Goal: Find specific page/section: Find specific page/section

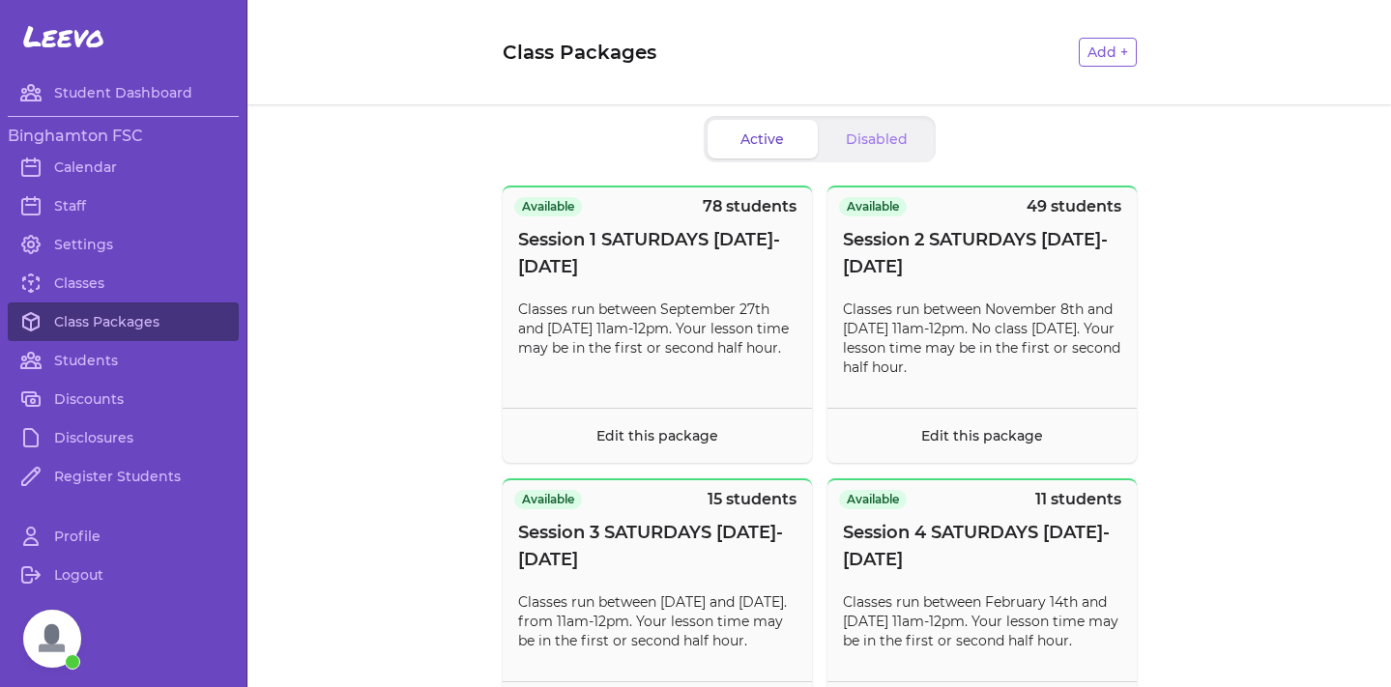
scroll to position [390, 0]
click at [63, 640] on span "Open chat" at bounding box center [52, 639] width 58 height 58
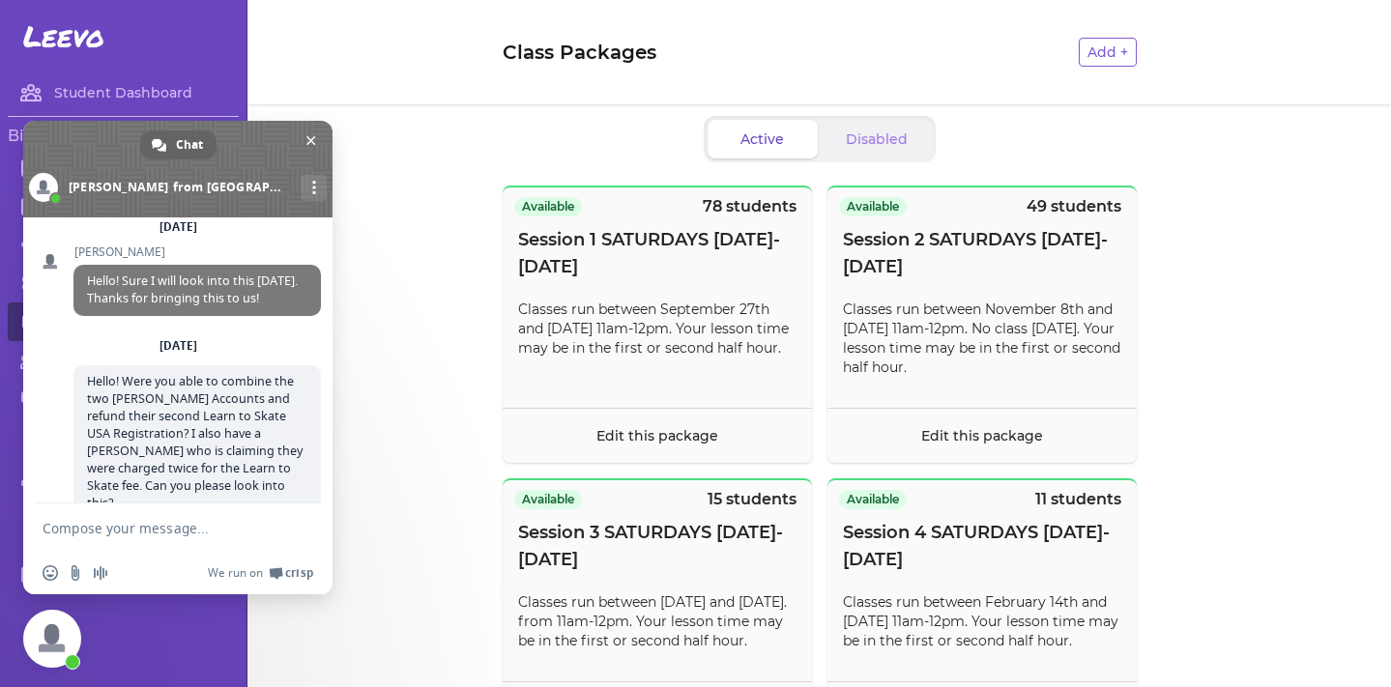
scroll to position [558, 0]
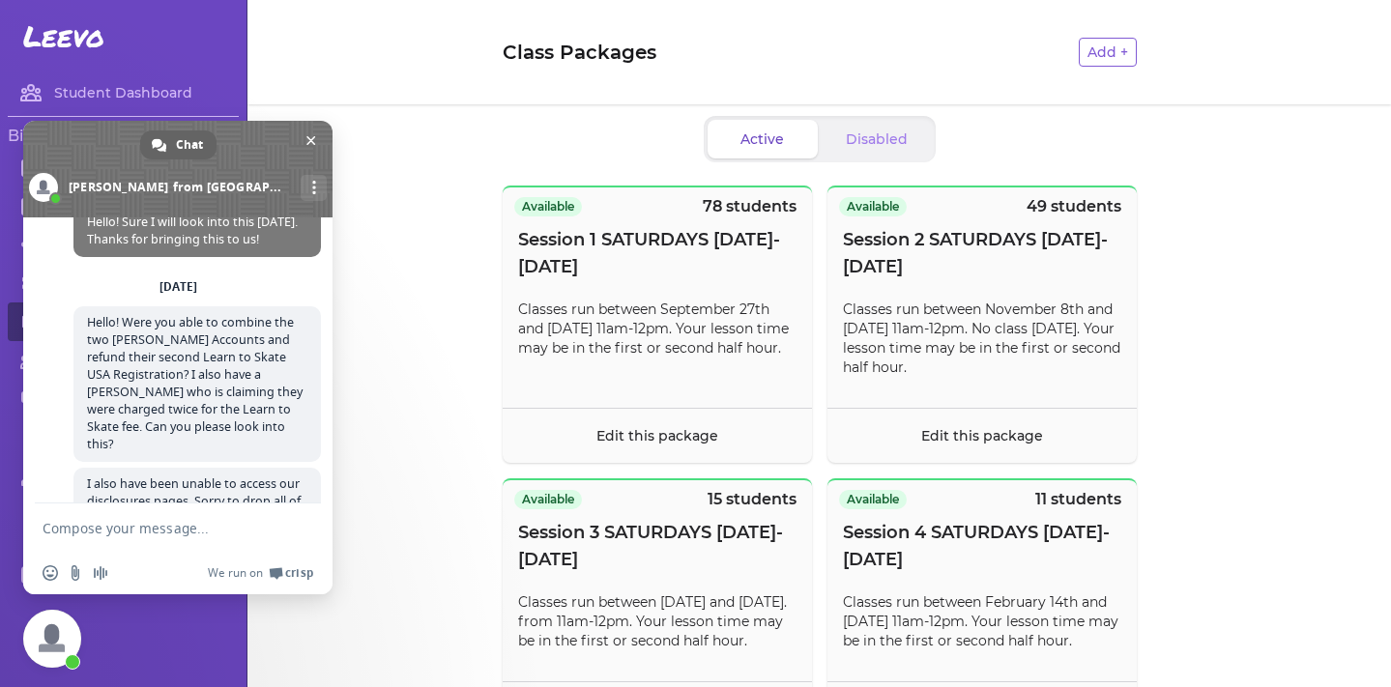
click at [323, 144] on span at bounding box center [177, 169] width 309 height 97
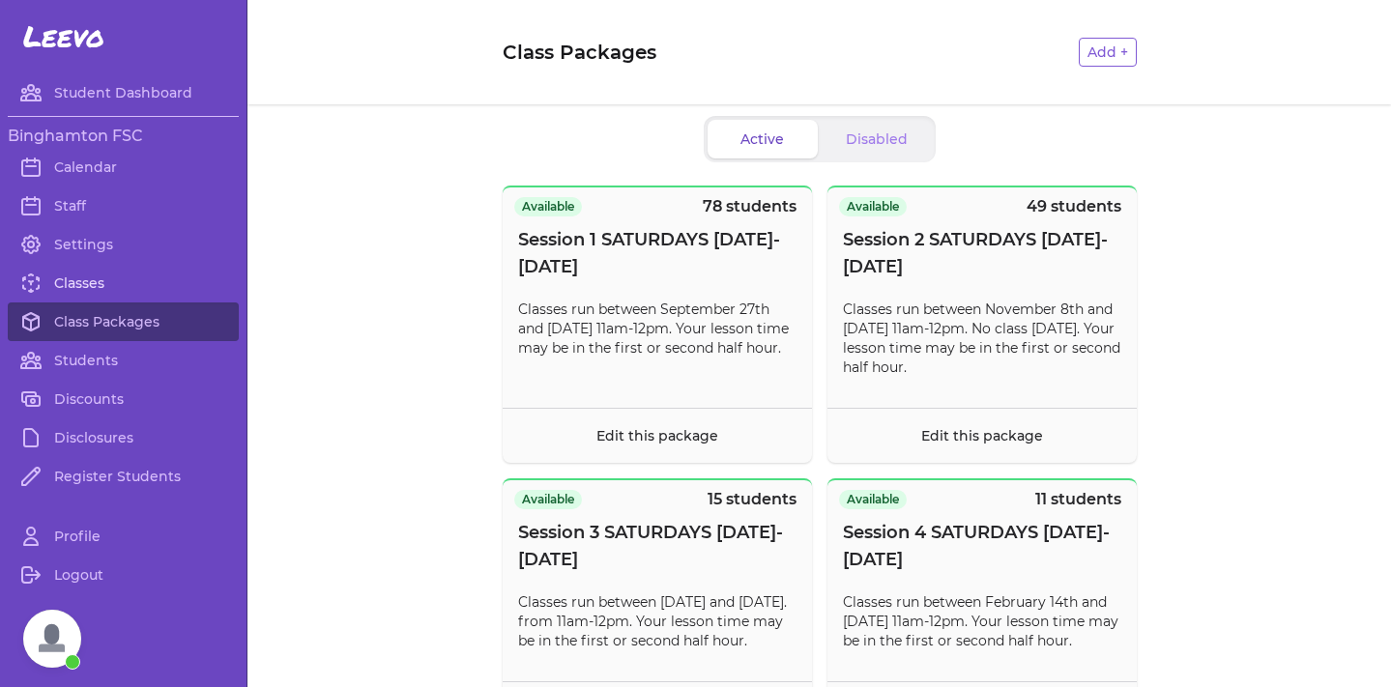
click at [92, 281] on link "Classes" at bounding box center [123, 283] width 231 height 39
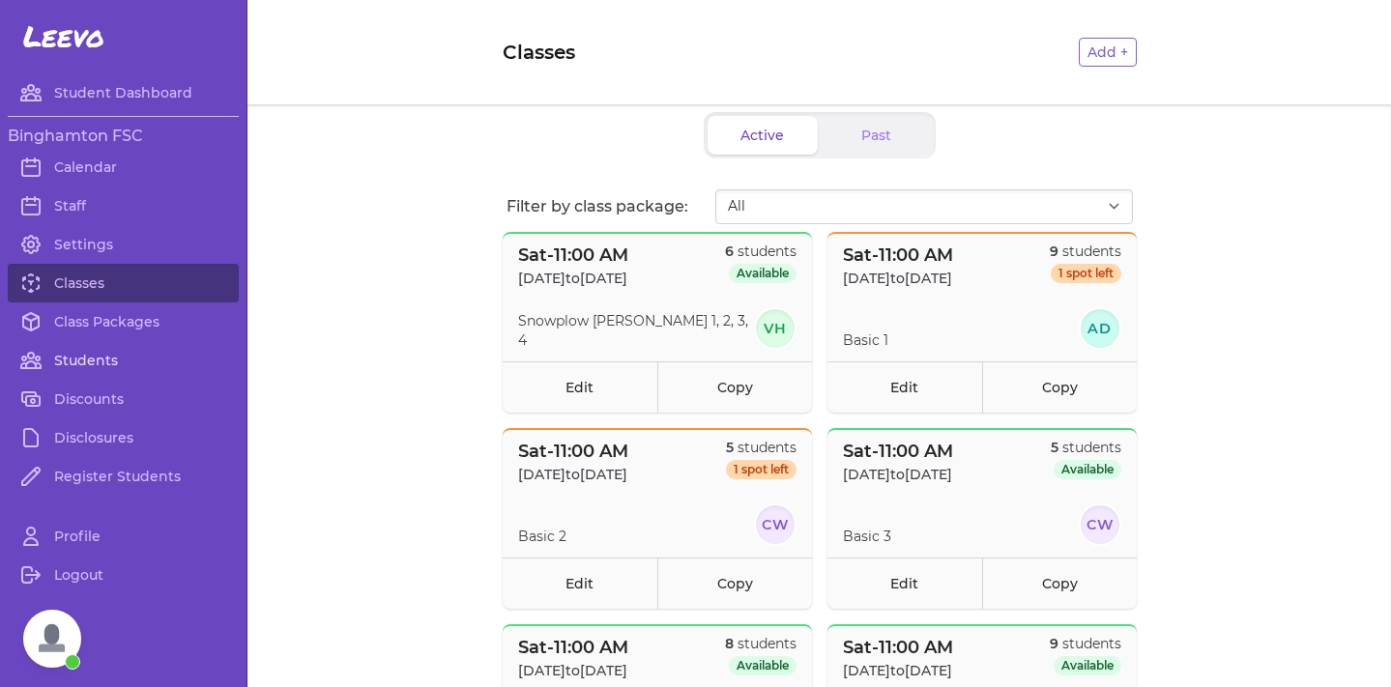
click at [48, 364] on link "Students" at bounding box center [123, 360] width 231 height 39
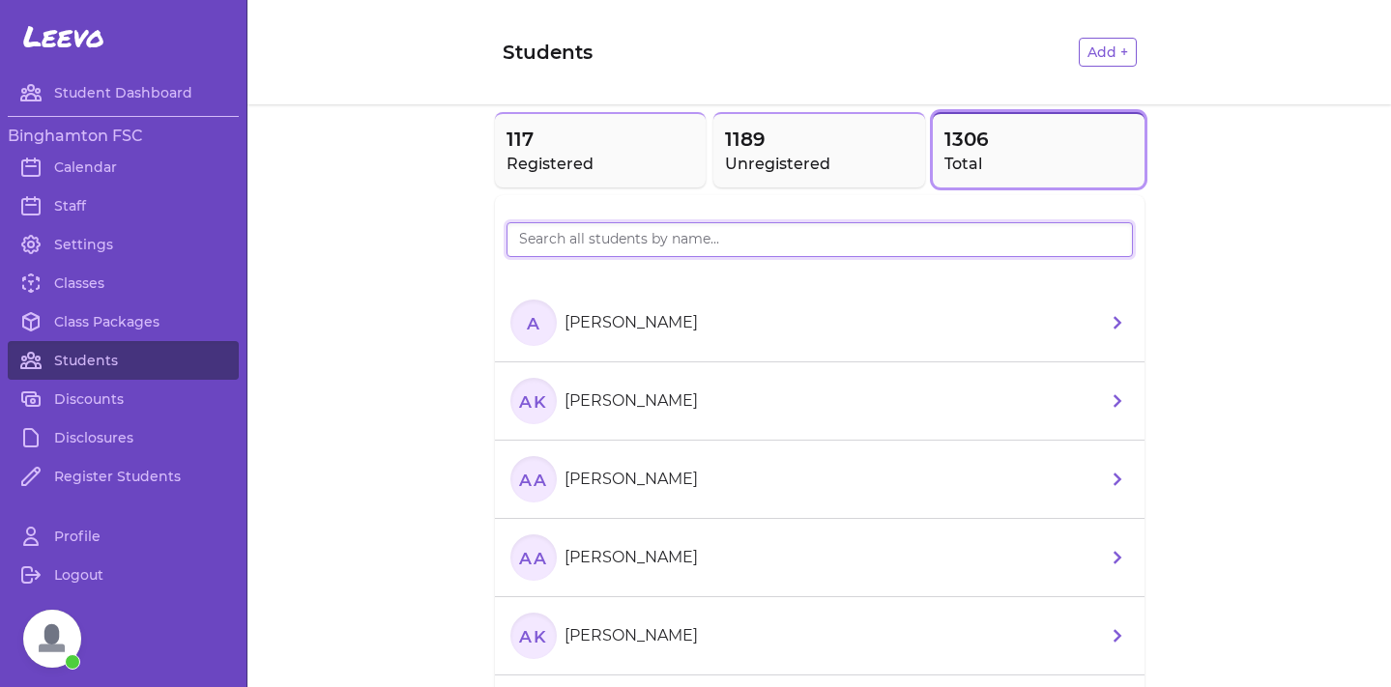
click at [646, 231] on input "search" at bounding box center [820, 239] width 626 height 35
type input "[PERSON_NAME]"
drag, startPoint x: 576, startPoint y: 312, endPoint x: 83, endPoint y: 636, distance: 589.9
click at [83, 636] on div "Profile Logout" at bounding box center [123, 594] width 247 height 155
click at [57, 636] on span "Open chat" at bounding box center [52, 639] width 58 height 58
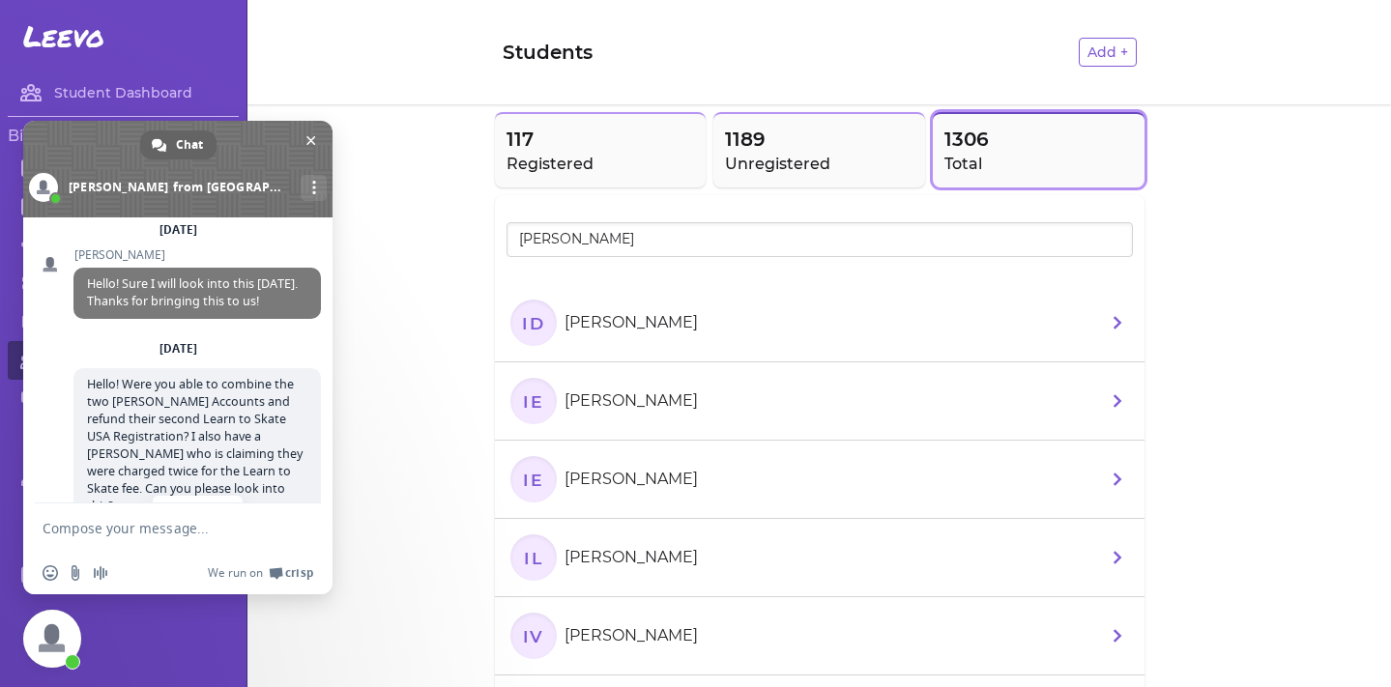
scroll to position [558, 0]
